Goal: Communication & Community: Participate in discussion

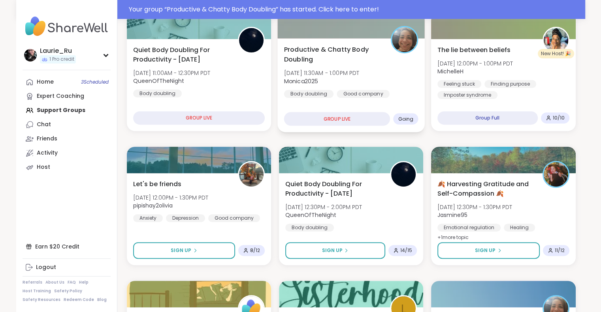
click at [355, 79] on span "Monica2025" at bounding box center [321, 81] width 75 height 8
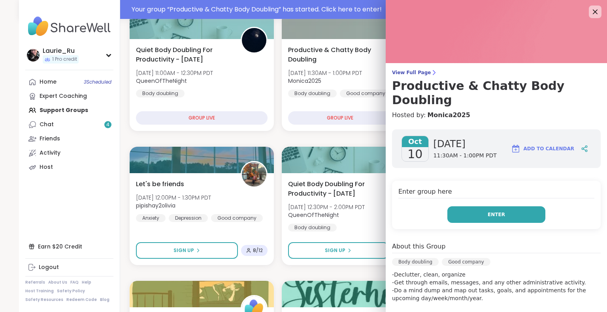
click at [487, 211] on span "Enter" at bounding box center [495, 214] width 17 height 7
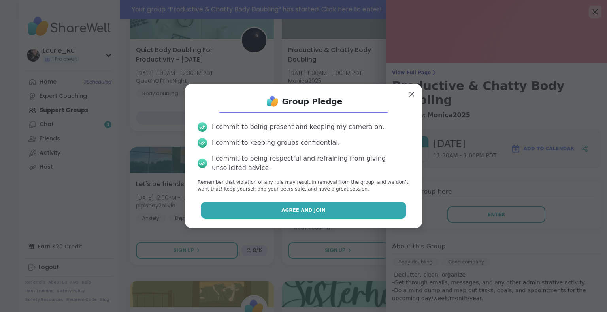
click at [329, 211] on button "Agree and Join" at bounding box center [304, 210] width 206 height 17
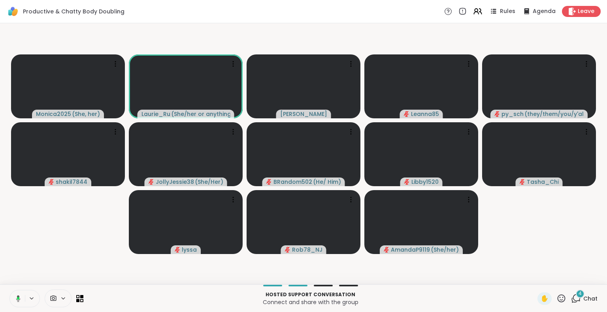
click at [18, 299] on icon at bounding box center [18, 298] width 2 height 3
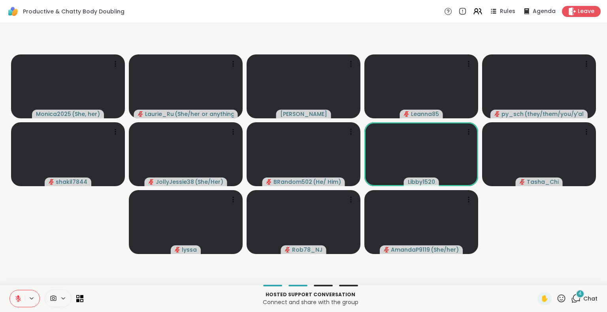
click at [556, 298] on icon at bounding box center [561, 299] width 10 height 10
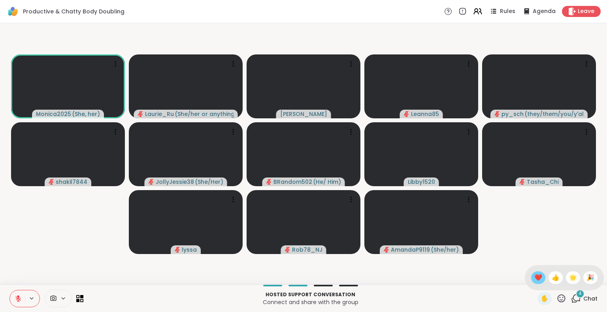
click at [534, 277] on span "❤️" at bounding box center [538, 277] width 8 height 9
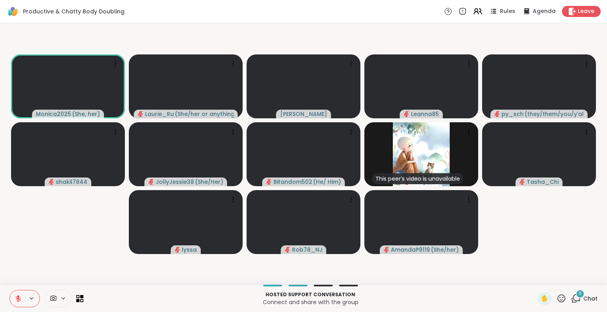
click at [16, 301] on icon at bounding box center [18, 298] width 7 height 7
click at [17, 298] on icon at bounding box center [18, 298] width 7 height 7
click at [576, 297] on div "7" at bounding box center [580, 294] width 9 height 9
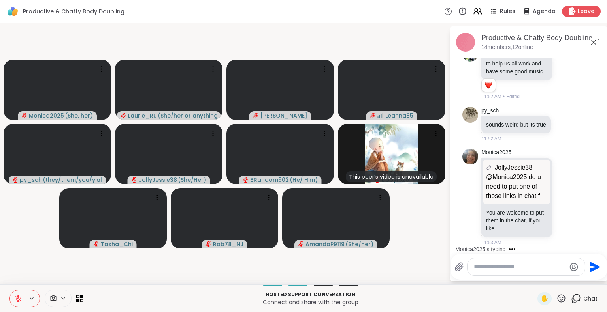
scroll to position [1560, 0]
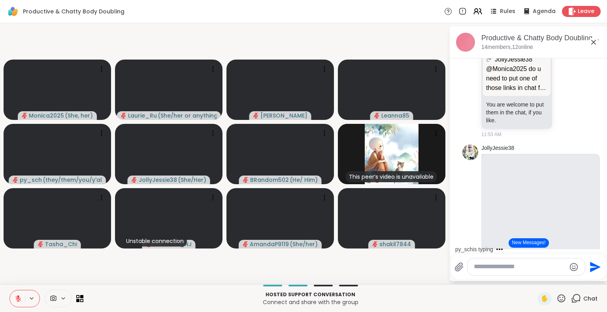
click at [597, 246] on div "py_sch is typing" at bounding box center [530, 249] width 155 height 13
click at [526, 245] on button "New Messages!" at bounding box center [528, 243] width 40 height 9
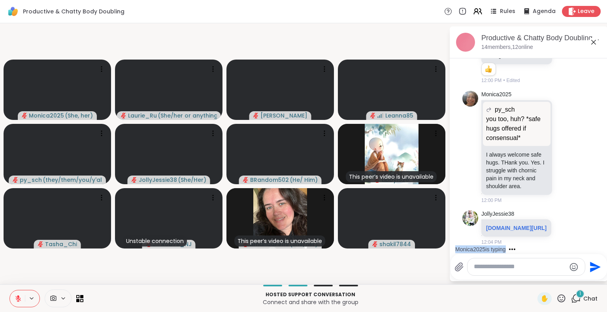
scroll to position [6451, 0]
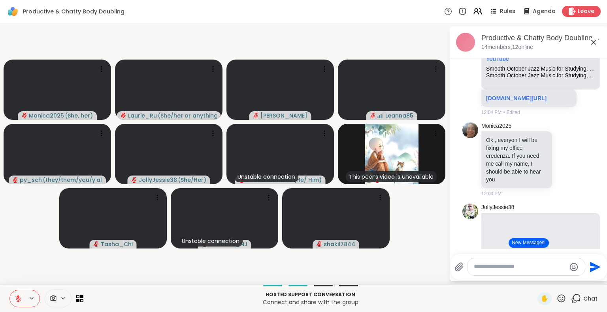
click at [526, 243] on button "New Messages!" at bounding box center [528, 243] width 40 height 9
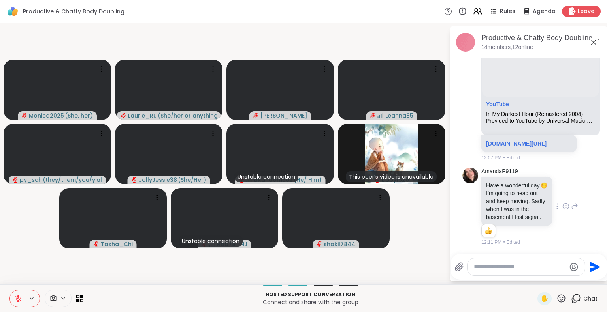
click at [547, 240] on div "AmandaP9119 Have a wonderful day. ☺️ I’m going to head out and keep moving. Sad…" at bounding box center [529, 207] width 97 height 79
click at [562, 203] on icon at bounding box center [565, 207] width 7 height 8
click at [545, 192] on div "Select Reaction: Thumbs up" at bounding box center [548, 193] width 7 height 7
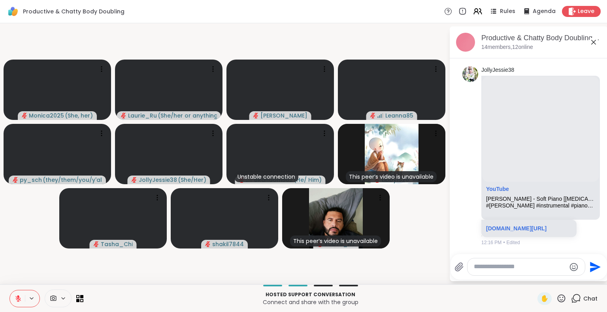
scroll to position [8174, 0]
click at [587, 153] on icon at bounding box center [590, 156] width 7 height 8
click at [569, 140] on div "Select Reaction: Thumbs up" at bounding box center [572, 143] width 7 height 7
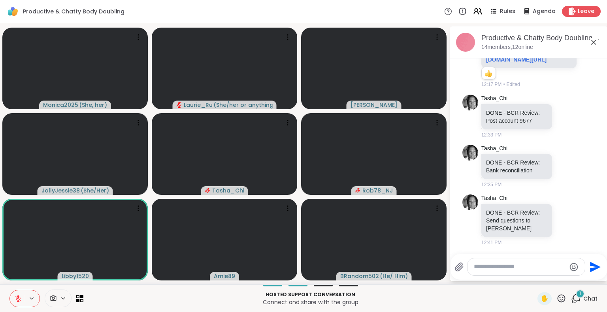
scroll to position [8343, 0]
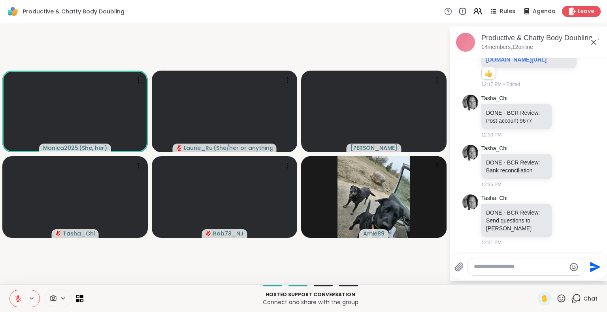
click at [481, 266] on textarea "Type your message" at bounding box center [520, 267] width 92 height 8
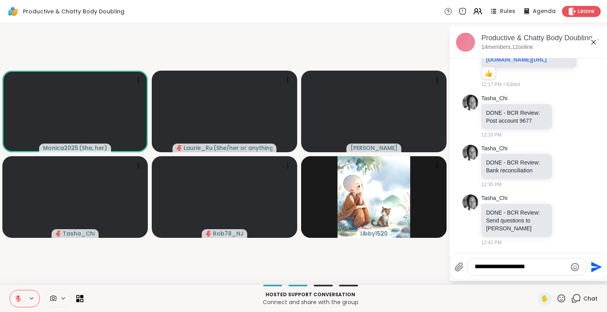
click at [476, 268] on textarea "**********" at bounding box center [520, 267] width 92 height 8
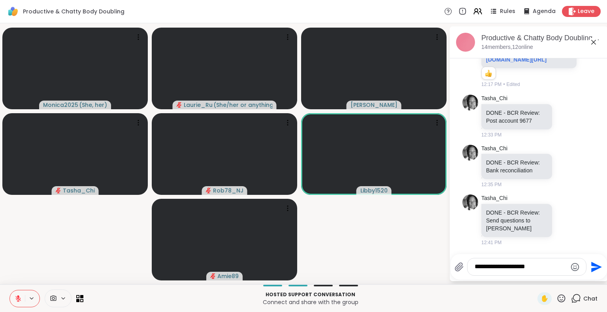
click at [547, 265] on textarea "**********" at bounding box center [520, 267] width 92 height 8
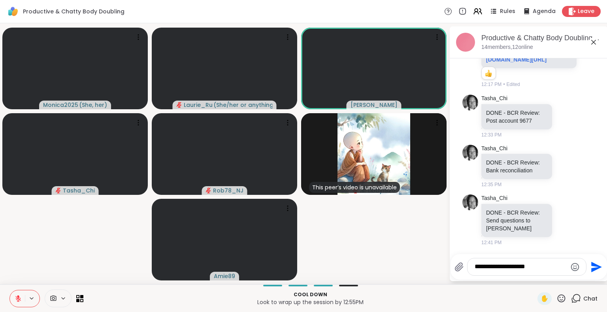
type textarea "**********"
click at [594, 41] on icon at bounding box center [593, 42] width 5 height 5
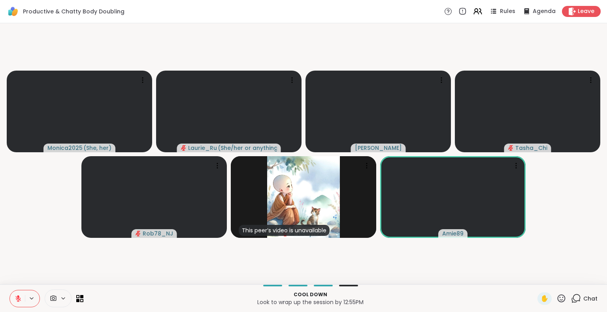
click at [571, 298] on icon at bounding box center [576, 299] width 10 height 10
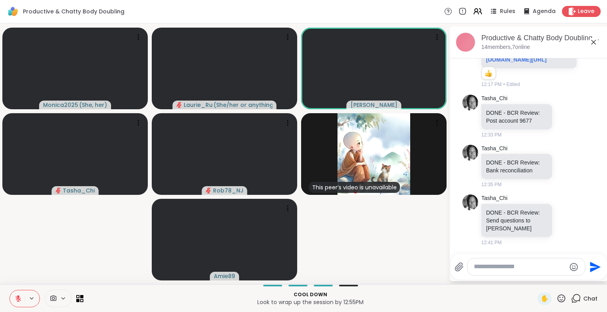
click at [594, 42] on icon at bounding box center [593, 42] width 5 height 5
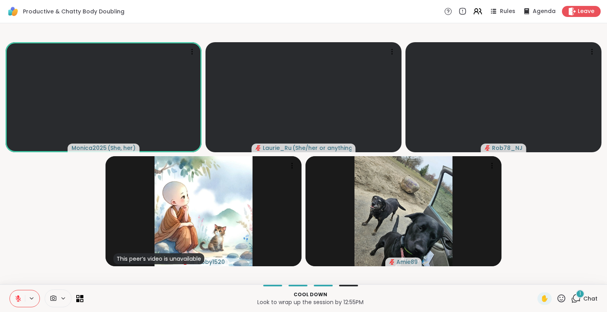
click at [18, 297] on icon at bounding box center [18, 296] width 2 height 3
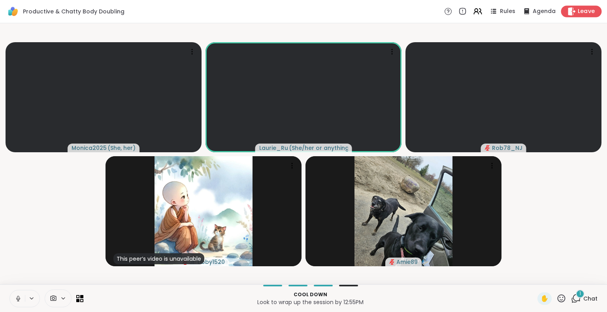
click at [578, 12] on span "Leave" at bounding box center [586, 12] width 17 height 8
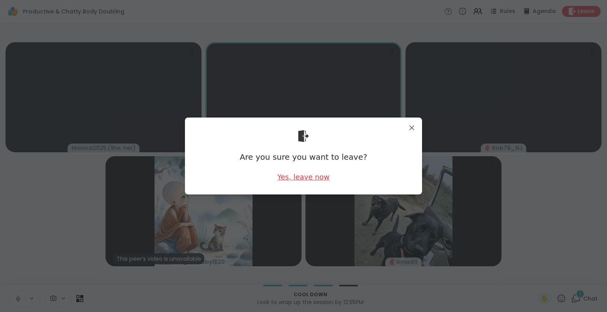
click at [300, 175] on div "Yes, leave now" at bounding box center [303, 177] width 52 height 10
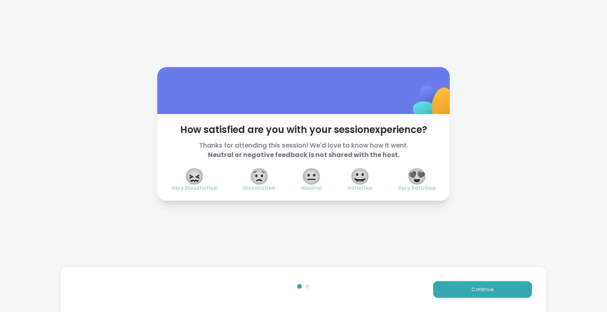
click at [414, 181] on span "😍" at bounding box center [417, 176] width 20 height 14
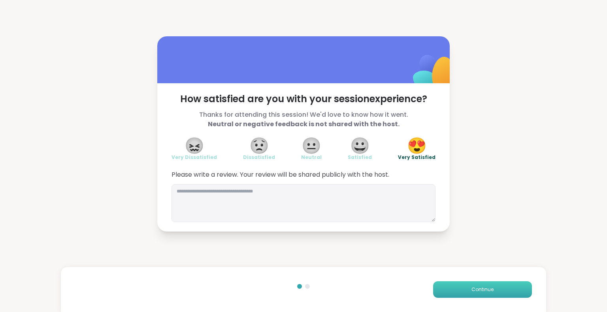
click at [463, 292] on button "Continue" at bounding box center [482, 290] width 99 height 17
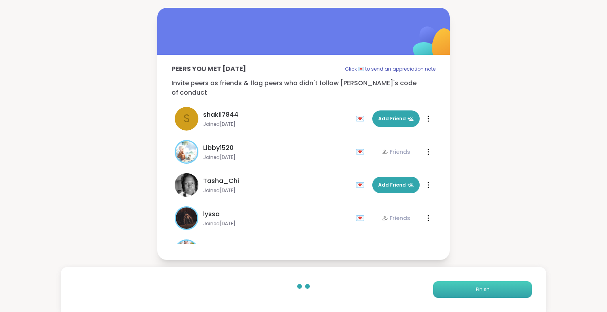
click at [463, 292] on button "Finish" at bounding box center [482, 290] width 99 height 17
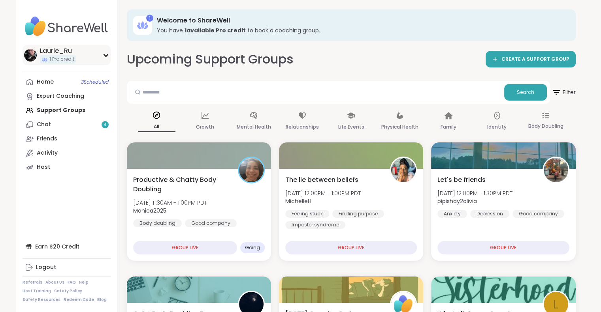
click at [64, 54] on div "Laurie_Ru" at bounding box center [58, 51] width 36 height 9
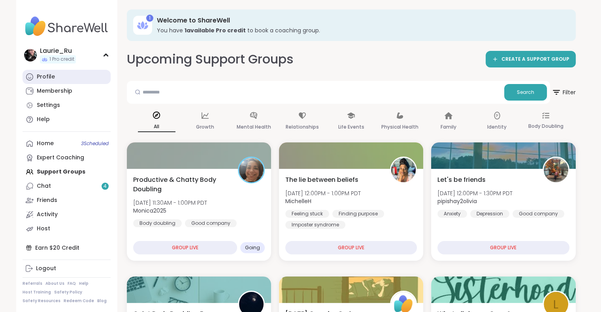
click at [46, 76] on div "Profile" at bounding box center [46, 77] width 18 height 8
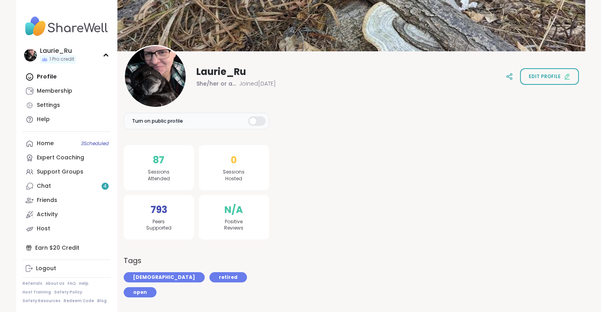
scroll to position [63, 0]
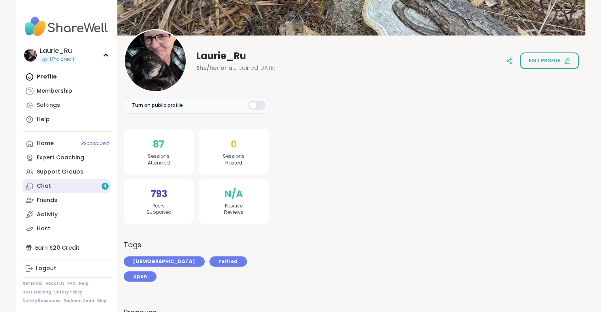
click at [47, 186] on div "Chat 4" at bounding box center [44, 186] width 14 height 8
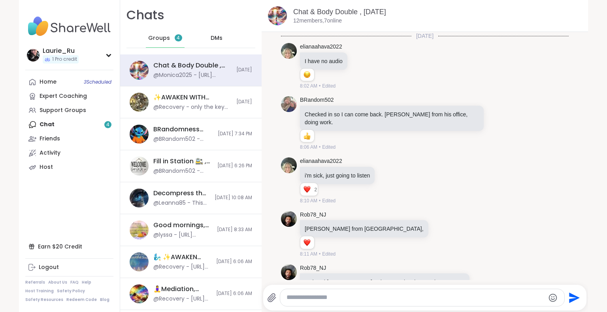
scroll to position [976, 0]
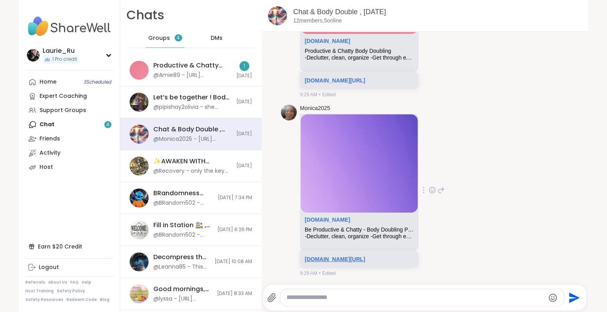
click at [347, 256] on link "[DOMAIN_NAME][URL]" at bounding box center [335, 259] width 60 height 6
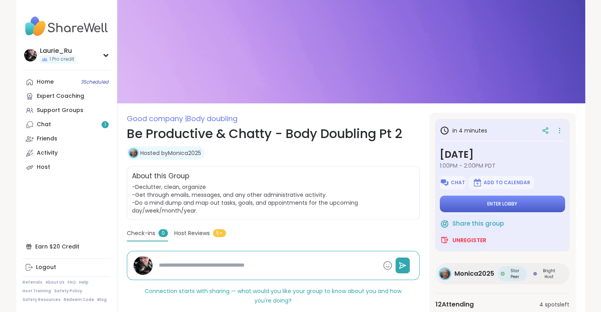
click at [518, 204] on button "Enter lobby" at bounding box center [502, 204] width 125 height 17
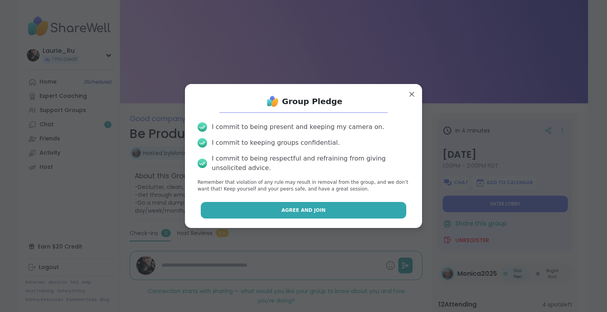
click at [372, 210] on button "Agree and Join" at bounding box center [304, 210] width 206 height 17
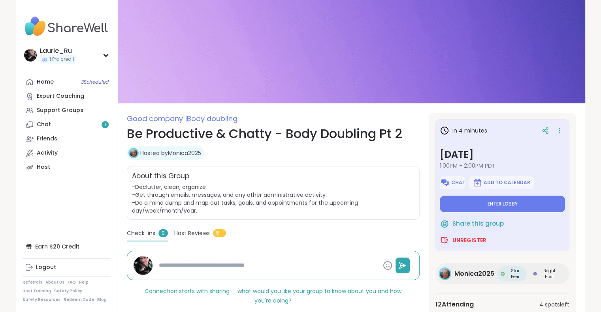
type textarea "*"
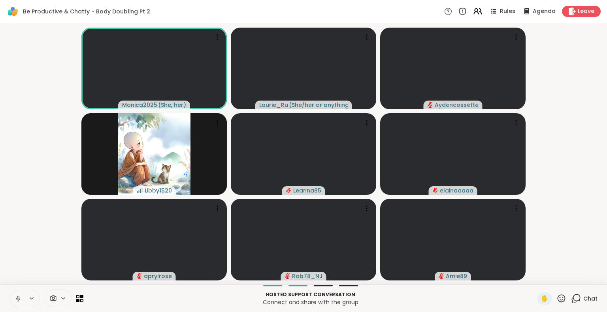
click at [17, 298] on icon at bounding box center [18, 298] width 7 height 7
click at [216, 206] on icon at bounding box center [217, 209] width 8 height 8
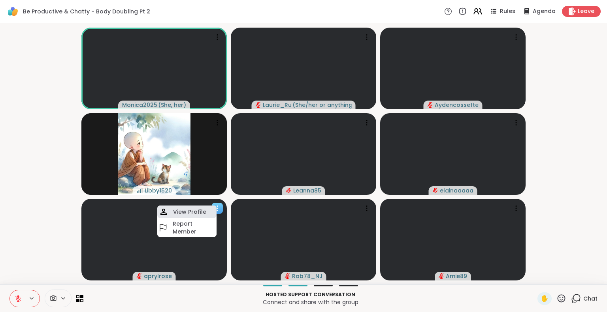
click at [198, 212] on h4 "View Profile" at bounding box center [189, 212] width 33 height 8
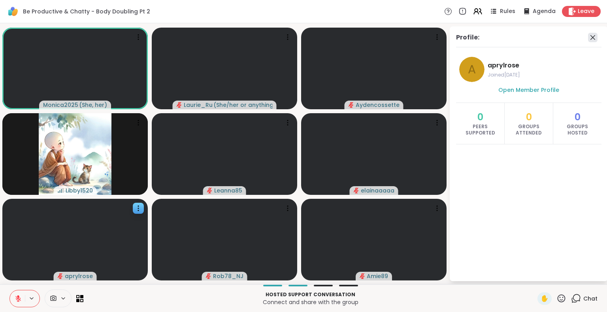
click at [592, 36] on icon at bounding box center [592, 37] width 9 height 9
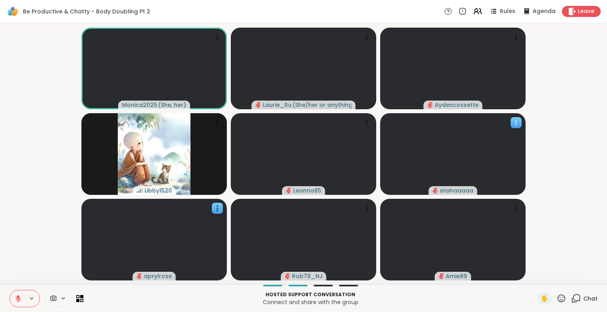
click at [515, 122] on icon at bounding box center [516, 123] width 8 height 8
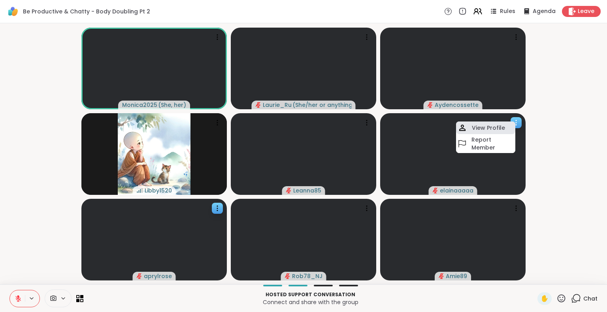
click at [498, 127] on h4 "View Profile" at bounding box center [488, 128] width 33 height 8
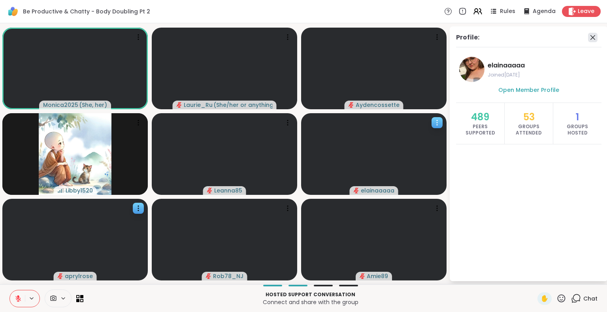
click at [595, 36] on icon at bounding box center [592, 37] width 9 height 9
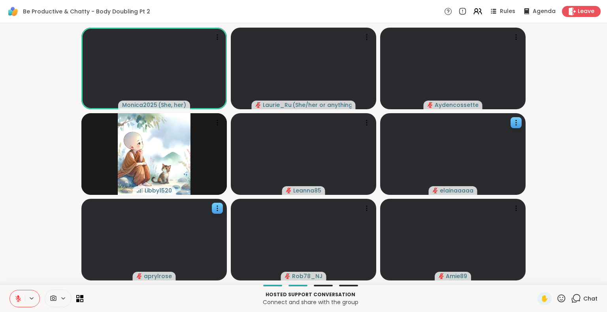
click at [571, 299] on icon at bounding box center [576, 299] width 10 height 10
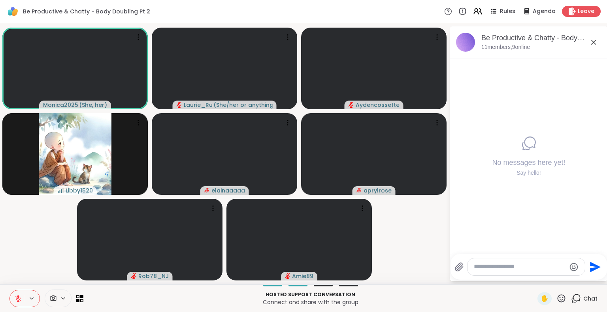
click at [17, 296] on icon at bounding box center [18, 296] width 2 height 3
click at [17, 299] on icon at bounding box center [18, 298] width 7 height 7
click at [17, 298] on icon at bounding box center [18, 298] width 7 height 7
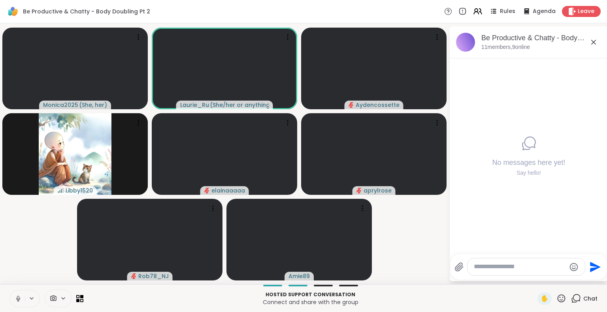
click at [17, 298] on icon at bounding box center [18, 298] width 2 height 4
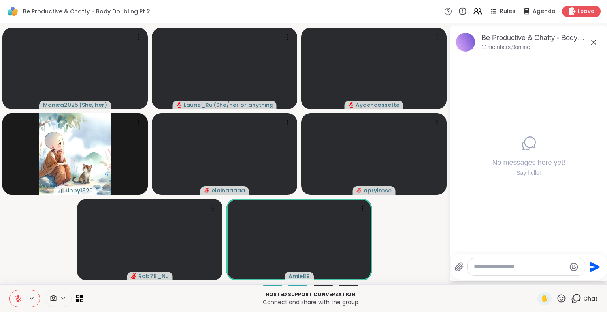
click at [19, 297] on icon at bounding box center [18, 296] width 2 height 3
click at [17, 299] on icon at bounding box center [18, 298] width 7 height 7
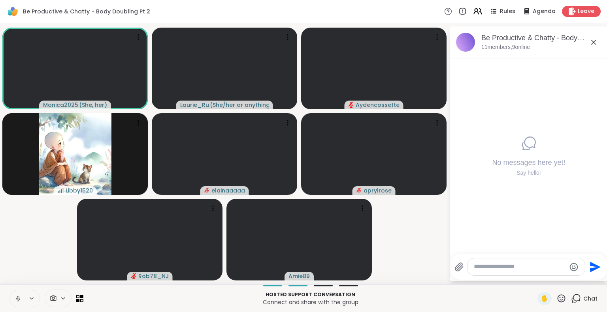
click at [19, 284] on div "Monica2025 ( She, her ) Laurie_Ru ( She/her or anything else ) Aydencossette Li…" at bounding box center [303, 154] width 607 height 262
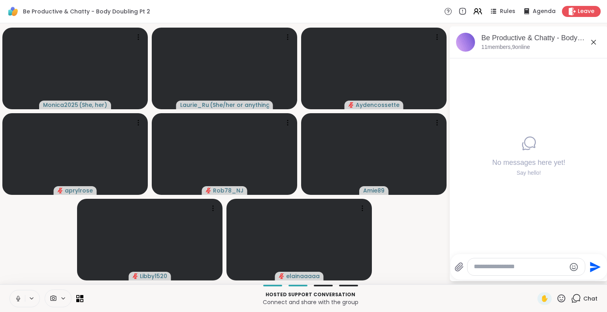
click at [18, 299] on icon at bounding box center [18, 298] width 7 height 7
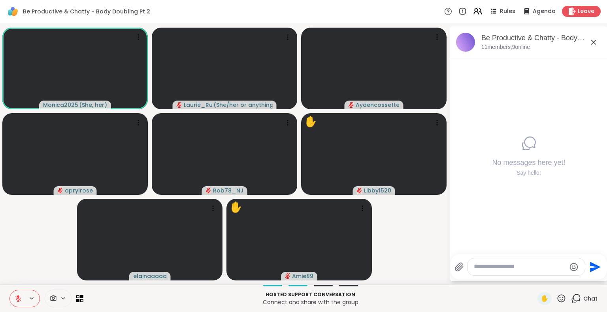
click at [21, 298] on icon at bounding box center [18, 298] width 7 height 7
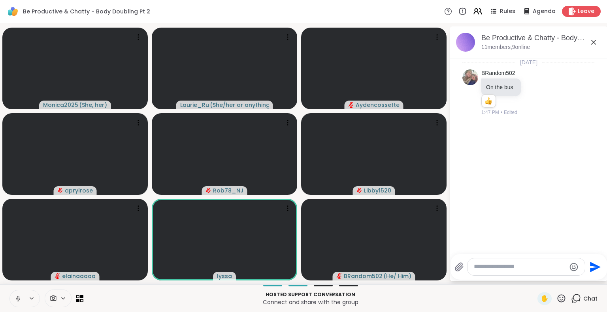
click at [444, 194] on div "Monica2025 ( She, her ) Laurie_Ru ( She/her or anything else ) Aydencossette ap…" at bounding box center [303, 154] width 607 height 262
drag, startPoint x: 444, startPoint y: 194, endPoint x: 492, endPoint y: 225, distance: 56.5
click at [492, 225] on div "Today BRandom502 On the bus 1 1 1:47 PM • Edited" at bounding box center [529, 153] width 158 height 191
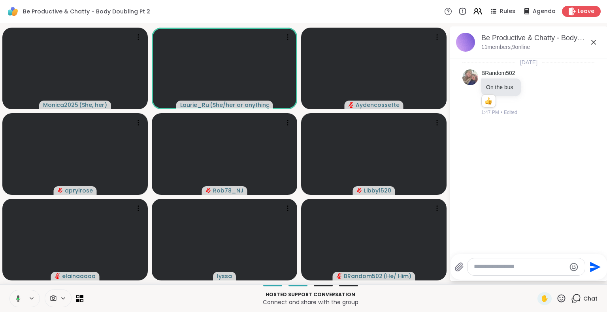
click at [595, 41] on icon at bounding box center [593, 42] width 9 height 9
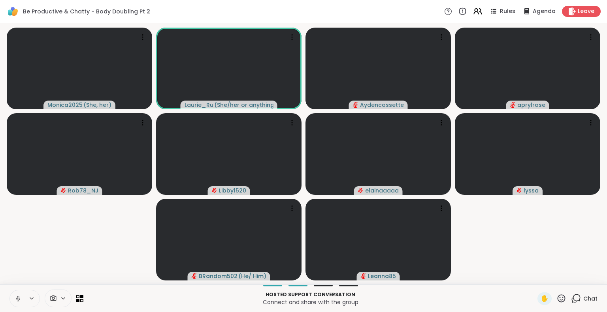
click at [508, 229] on video-player-container "Monica2025 ( She, her ) Laurie_Ru ( She/her or anything else ) Aydencossette ap…" at bounding box center [303, 153] width 597 height 255
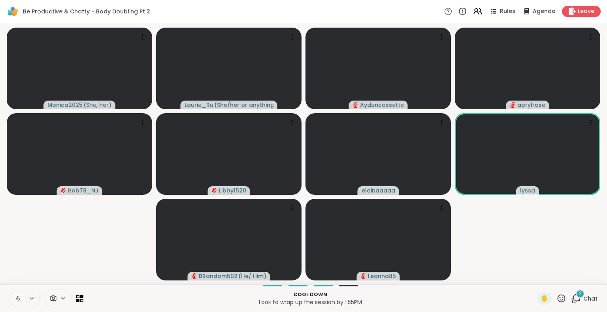
click at [576, 296] on div "2" at bounding box center [580, 294] width 9 height 9
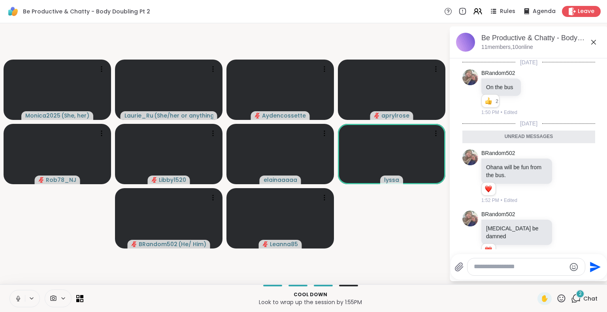
scroll to position [18, 0]
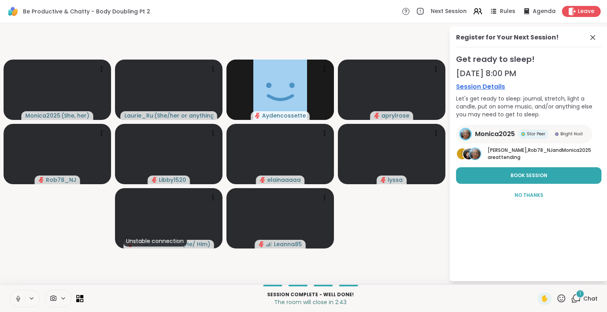
click at [579, 295] on span "1" at bounding box center [580, 294] width 2 height 7
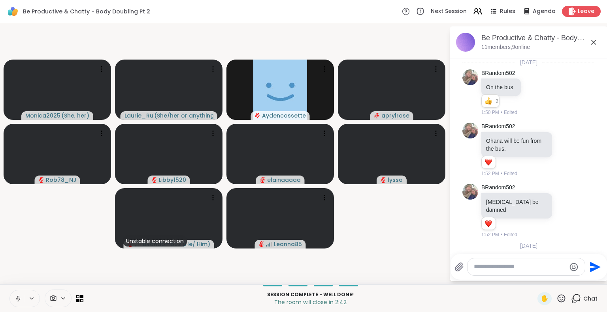
scroll to position [256, 0]
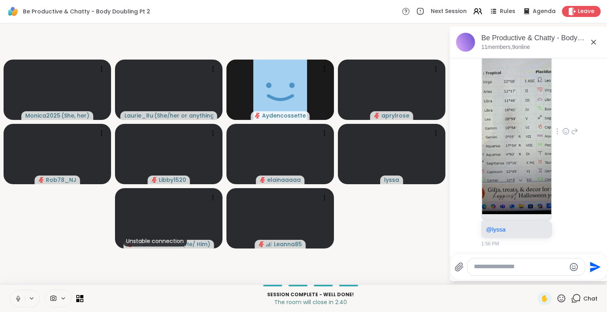
click at [519, 175] on img at bounding box center [516, 120] width 69 height 188
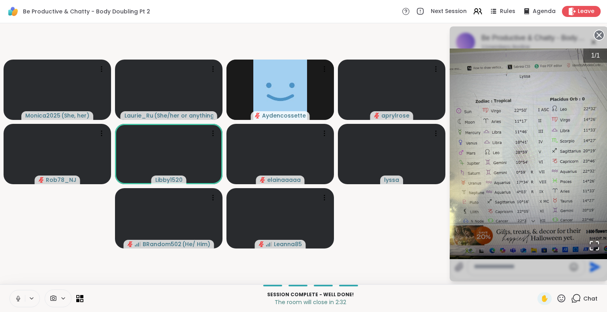
click at [599, 36] on circle at bounding box center [598, 34] width 9 height 9
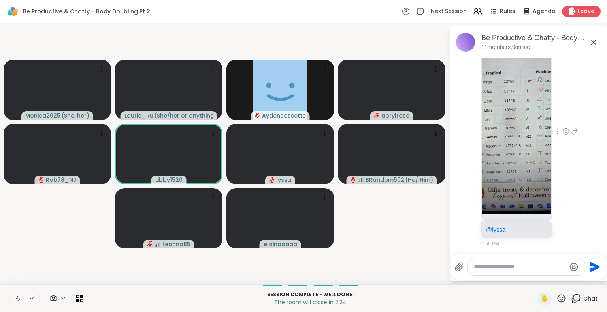
click at [566, 210] on div "elainaaaaa @lyssa 1:56 PM" at bounding box center [529, 131] width 97 height 231
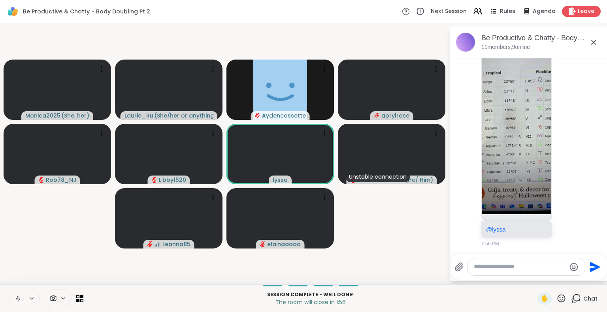
click at [378, 231] on video-player-container "Monica2025 ( She, her ) Laurie_Ru ( She/her or anything else ) Aydencossette ap…" at bounding box center [224, 153] width 439 height 255
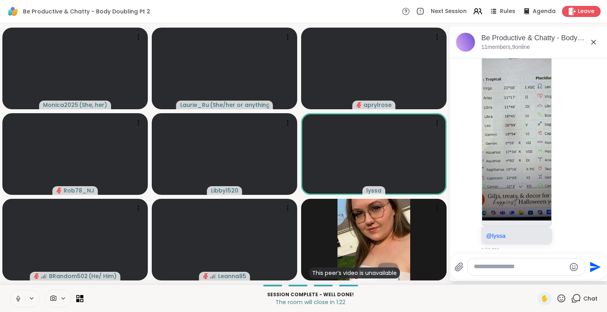
scroll to position [253, 0]
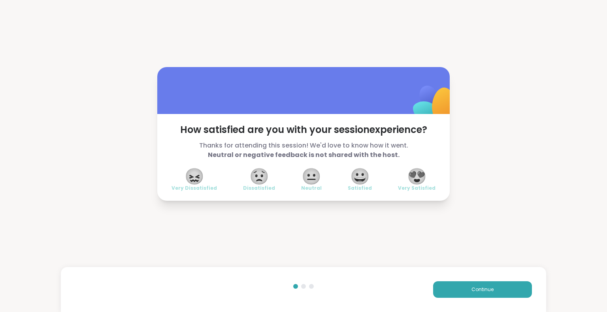
click at [419, 172] on span "😍" at bounding box center [417, 176] width 20 height 14
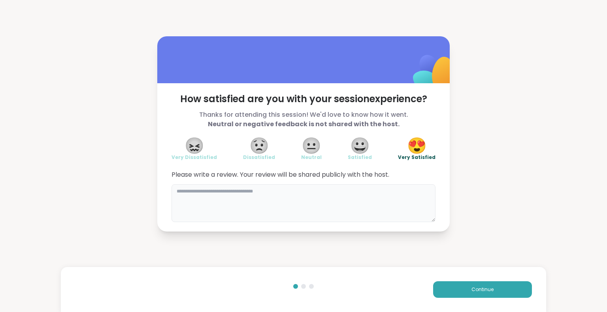
click at [244, 197] on textarea at bounding box center [303, 203] width 264 height 38
click at [179, 189] on textarea "**********" at bounding box center [303, 203] width 264 height 38
click at [196, 192] on textarea "**********" at bounding box center [303, 203] width 264 height 38
type textarea "**********"
click at [499, 295] on button "Continue" at bounding box center [482, 290] width 99 height 17
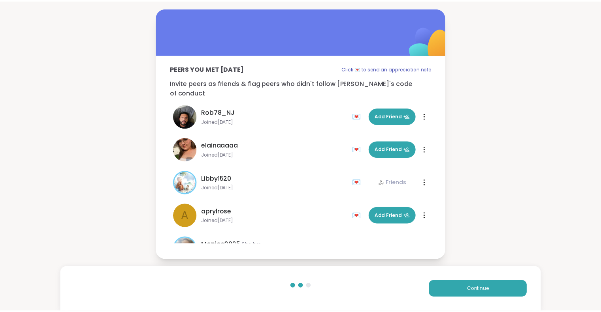
scroll to position [190, 0]
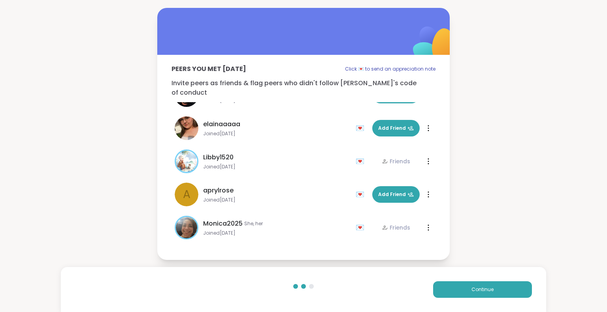
click at [188, 195] on div "a" at bounding box center [187, 195] width 24 height 24
click at [479, 291] on span "Continue" at bounding box center [482, 289] width 22 height 7
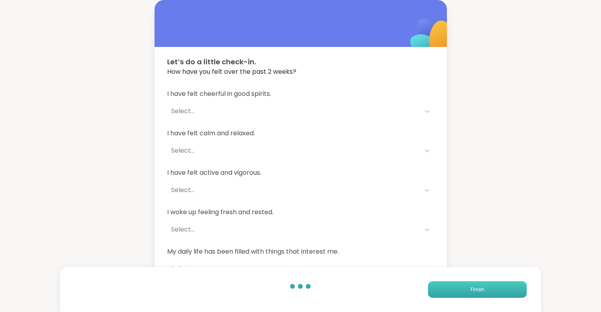
click at [479, 291] on span "Finish" at bounding box center [477, 289] width 14 height 7
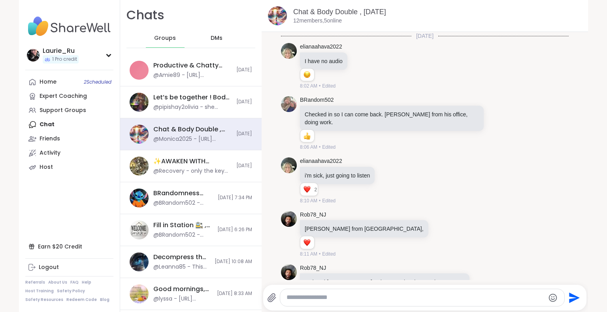
scroll to position [976, 0]
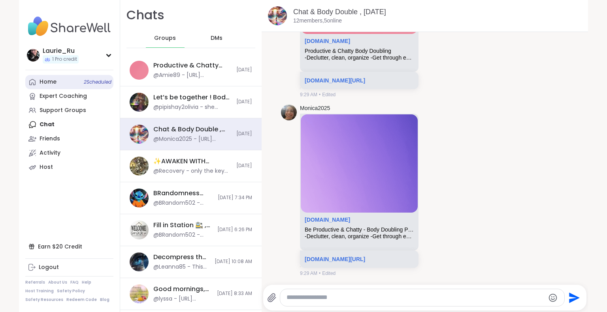
click at [88, 83] on span "2 Scheduled" at bounding box center [98, 82] width 28 height 6
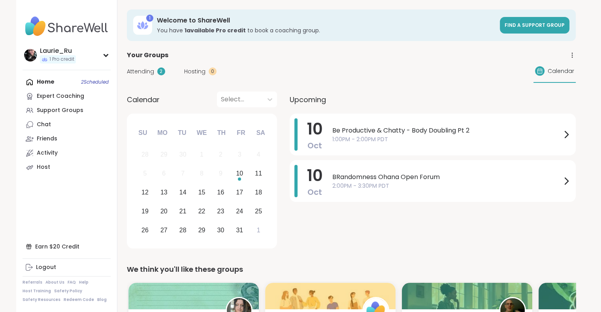
click at [436, 146] on div "Be Productive & Chatty - Body Doubling Pt 2 1:00PM - 2:00PM PDT" at bounding box center [451, 135] width 239 height 32
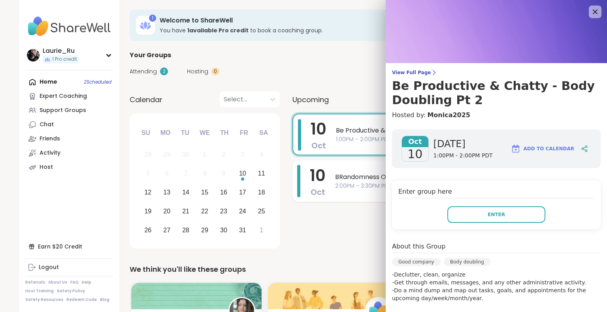
click at [347, 173] on span "BRandomness Ohana Open Forum" at bounding box center [449, 177] width 229 height 9
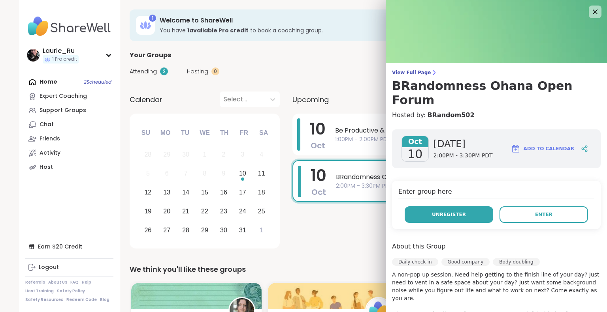
click at [449, 211] on span "Unregister" at bounding box center [449, 214] width 34 height 7
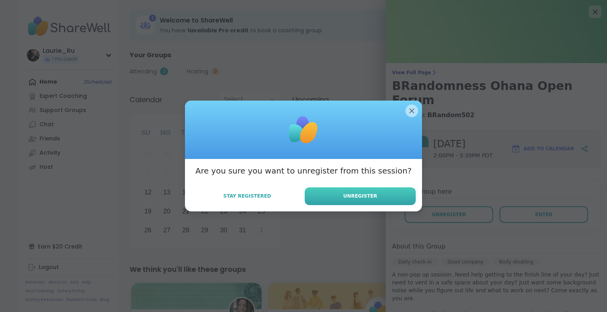
click at [376, 200] on button "Unregister" at bounding box center [360, 197] width 111 height 18
